Goal: Task Accomplishment & Management: Complete application form

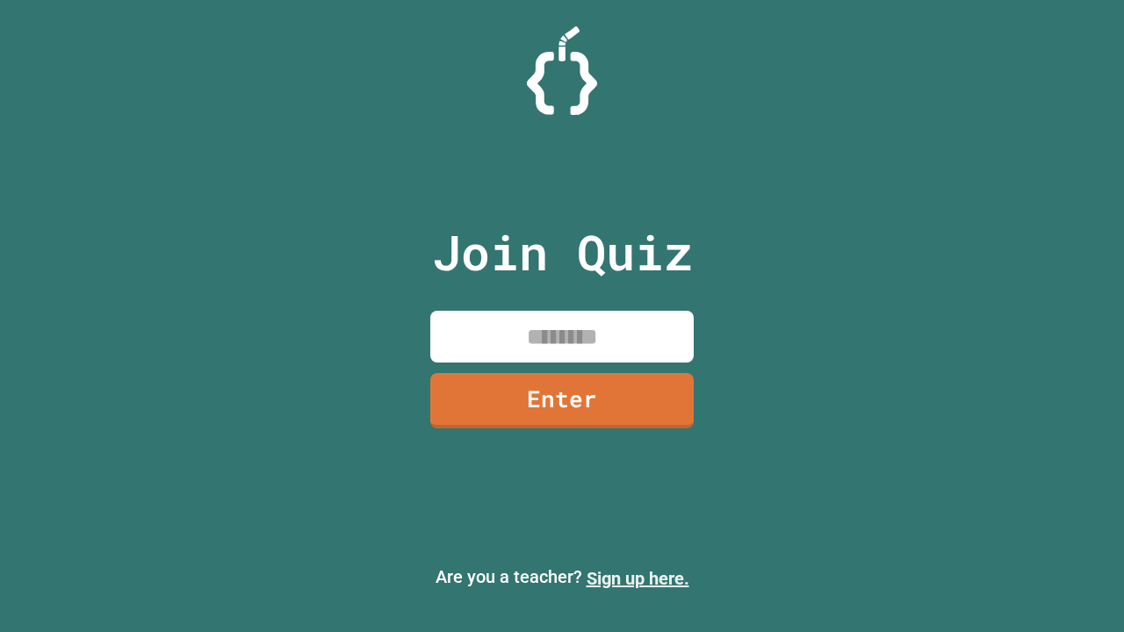
click at [638, 579] on link "Sign up here." at bounding box center [638, 578] width 103 height 21
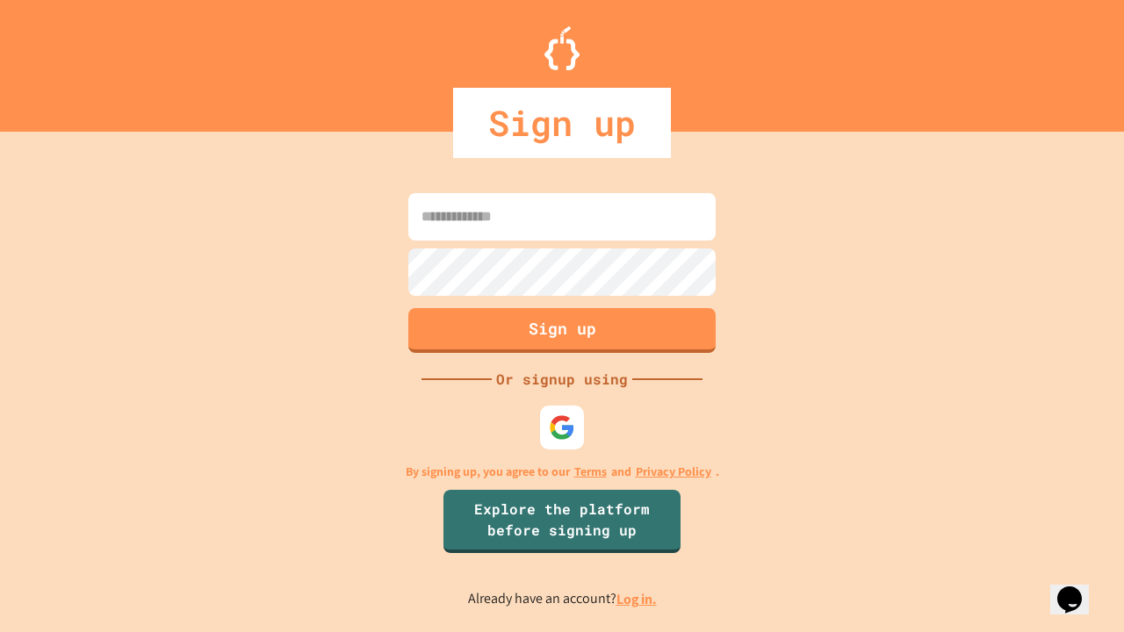
click at [638, 599] on link "Log in." at bounding box center [636, 599] width 40 height 18
